Goal: Book appointment/travel/reservation

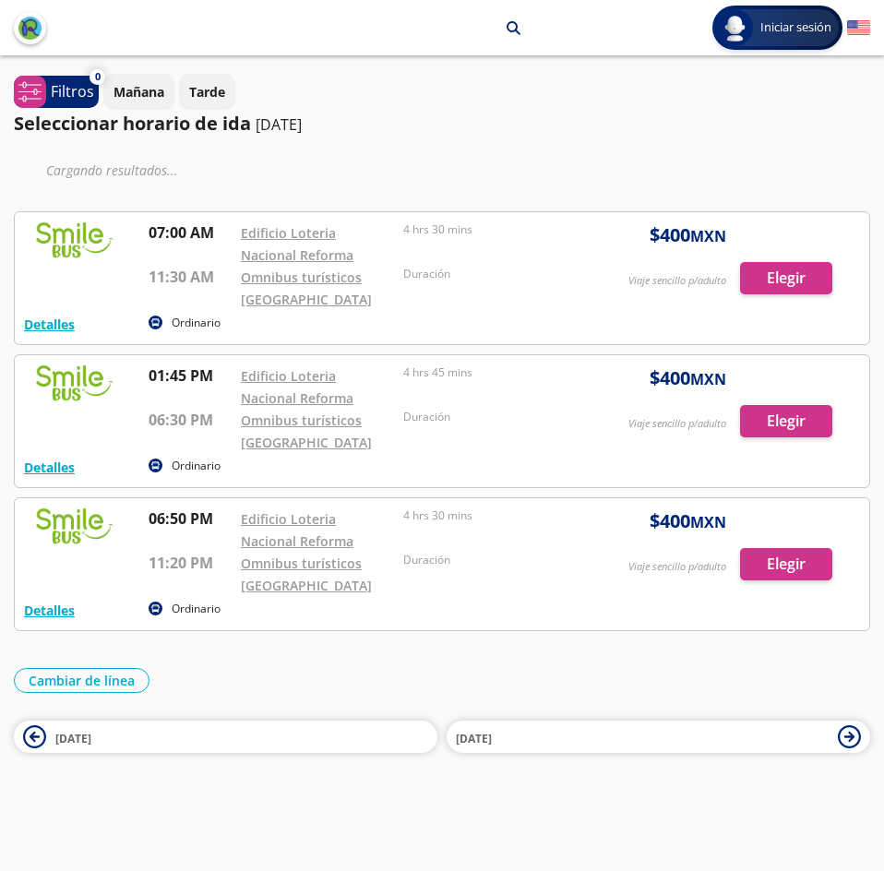
click at [153, 532] on div at bounding box center [442, 564] width 854 height 132
